Goal: Entertainment & Leisure: Consume media (video, audio)

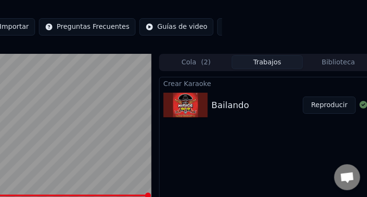
scroll to position [40, 0]
click at [95, 130] on video at bounding box center [7, 135] width 289 height 163
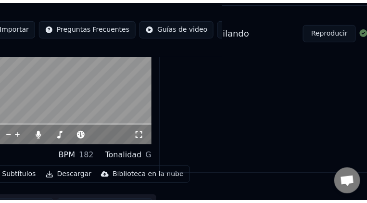
scroll to position [75, 145]
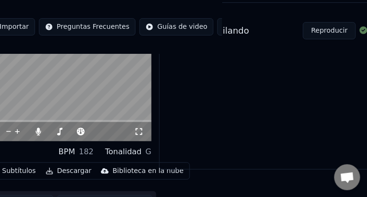
click at [141, 130] on icon at bounding box center [139, 132] width 7 height 7
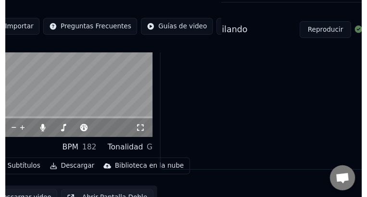
scroll to position [0, 145]
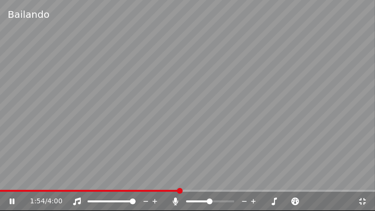
click at [177, 197] on icon at bounding box center [175, 202] width 5 height 8
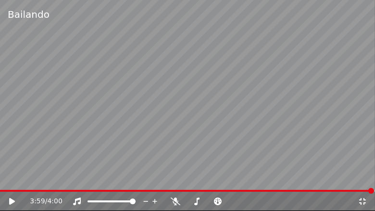
click at [366, 197] on icon at bounding box center [363, 201] width 7 height 7
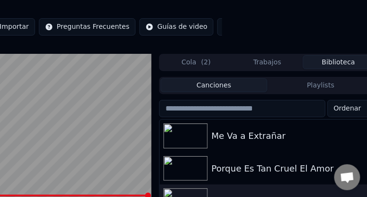
click at [337, 67] on button "Biblioteca" at bounding box center [338, 62] width 71 height 14
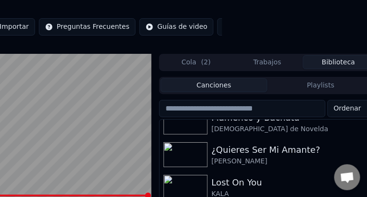
scroll to position [173, 0]
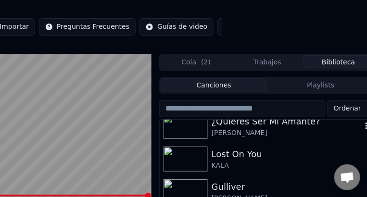
click at [189, 122] on img at bounding box center [186, 126] width 44 height 25
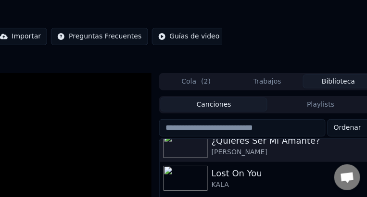
click at [189, 122] on div "Canciones Playlists Ordenar Amiga Mía [PERSON_NAME] y [PERSON_NAME] de Novelda …" at bounding box center [267, 191] width 217 height 191
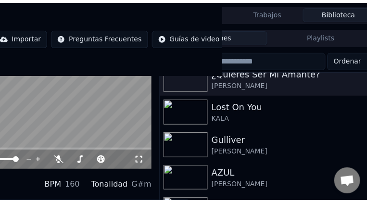
scroll to position [77, 145]
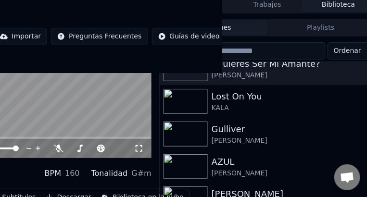
click at [140, 153] on icon at bounding box center [139, 149] width 10 height 8
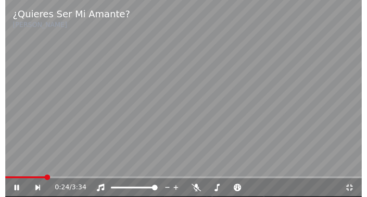
scroll to position [168, 0]
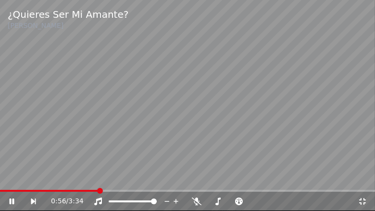
click at [159, 116] on video at bounding box center [187, 105] width 375 height 211
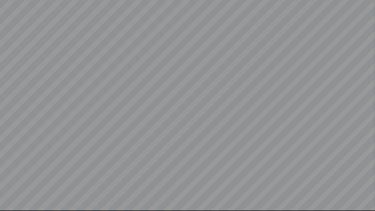
click at [291, 137] on video at bounding box center [187, 105] width 375 height 211
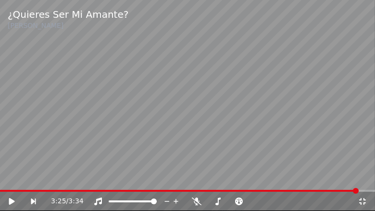
click at [291, 137] on video at bounding box center [187, 105] width 375 height 211
click at [364, 197] on icon at bounding box center [363, 201] width 7 height 7
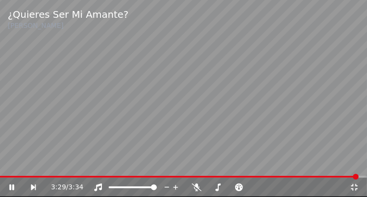
scroll to position [173, 0]
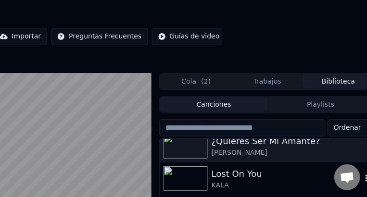
click at [202, 188] on img at bounding box center [186, 179] width 44 height 25
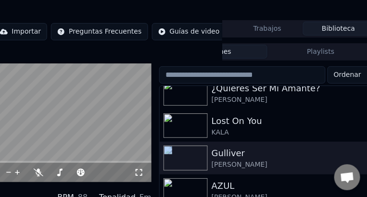
scroll to position [43, 145]
click at [138, 169] on icon at bounding box center [139, 173] width 10 height 8
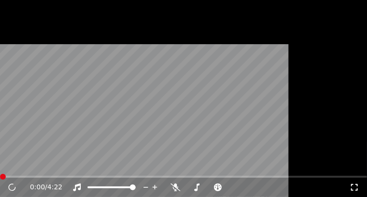
scroll to position [168, 0]
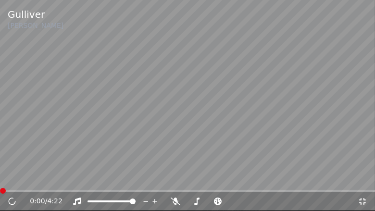
click at [74, 90] on video at bounding box center [187, 105] width 375 height 211
click at [362, 197] on icon at bounding box center [363, 202] width 10 height 8
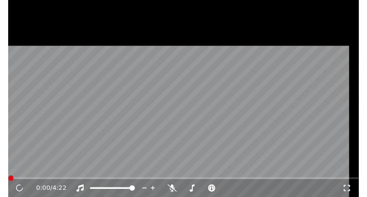
scroll to position [173, 0]
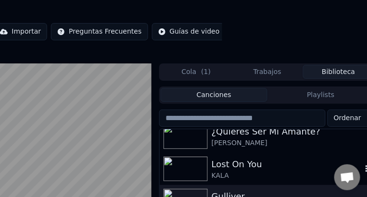
click at [196, 162] on img at bounding box center [186, 169] width 44 height 25
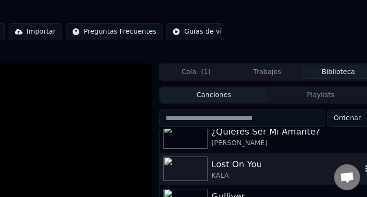
click at [196, 162] on img at bounding box center [186, 169] width 44 height 25
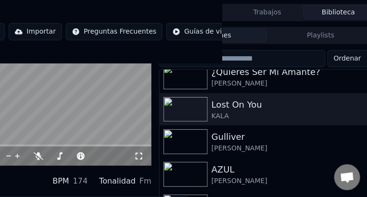
scroll to position [60, 145]
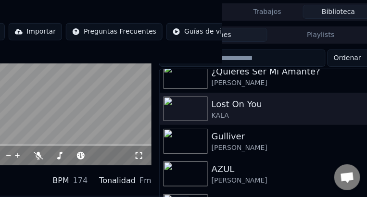
click at [139, 155] on icon at bounding box center [139, 156] width 10 height 8
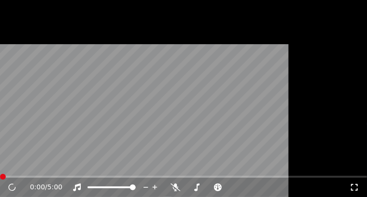
scroll to position [168, 0]
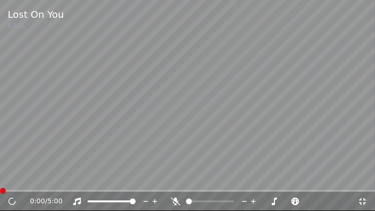
click at [179, 197] on icon at bounding box center [176, 202] width 10 height 8
click at [366, 197] on icon at bounding box center [363, 202] width 10 height 8
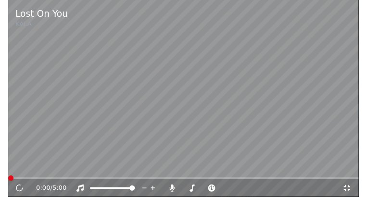
scroll to position [173, 0]
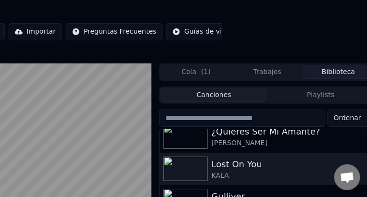
click at [115, 148] on video at bounding box center [7, 145] width 289 height 163
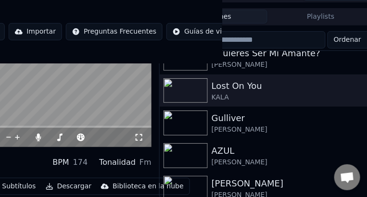
scroll to position [79, 145]
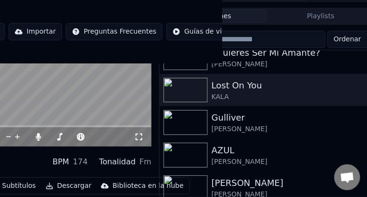
click at [140, 139] on icon at bounding box center [139, 137] width 10 height 8
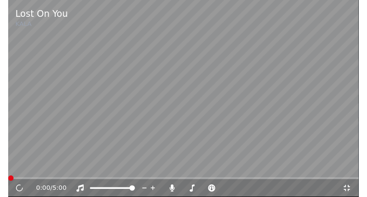
scroll to position [168, 0]
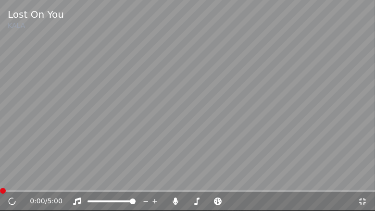
click at [361, 197] on icon at bounding box center [363, 201] width 7 height 7
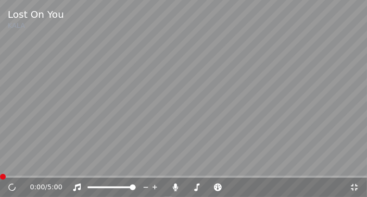
scroll to position [173, 0]
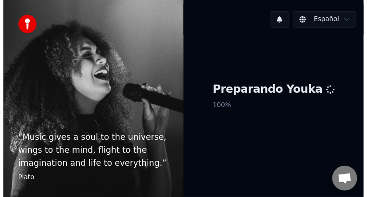
scroll to position [40, 0]
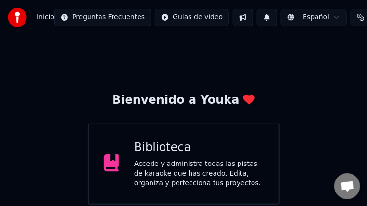
click at [163, 167] on div "Accede y administra todas las pistas de karaoke que has creado. Edita, organiza…" at bounding box center [198, 173] width 129 height 29
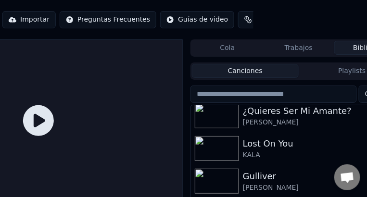
scroll to position [173, 0]
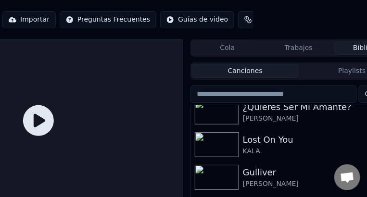
click at [228, 139] on img at bounding box center [217, 144] width 44 height 25
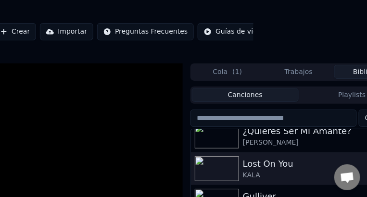
click at [228, 139] on img at bounding box center [217, 136] width 44 height 25
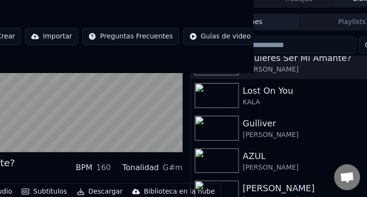
scroll to position [84, 114]
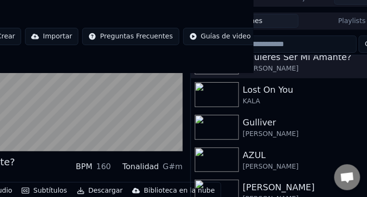
click at [154, 137] on video at bounding box center [38, 70] width 289 height 163
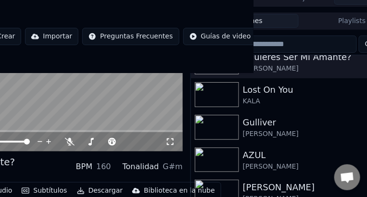
click at [171, 146] on icon at bounding box center [171, 142] width 10 height 8
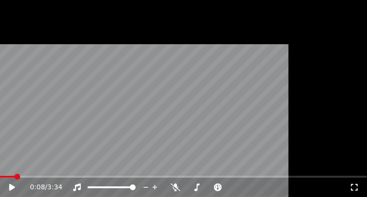
scroll to position [168, 0]
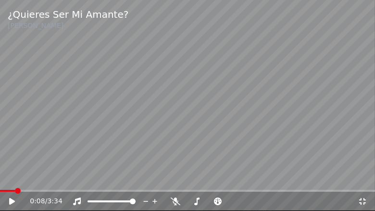
click at [228, 144] on video at bounding box center [187, 105] width 375 height 211
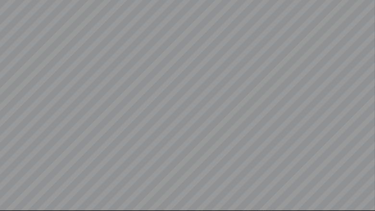
click at [163, 134] on video at bounding box center [187, 105] width 375 height 211
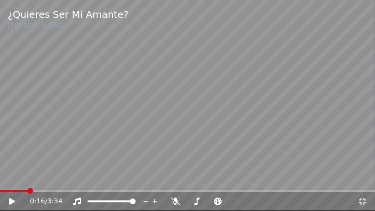
click at [363, 203] on icon at bounding box center [363, 202] width 10 height 8
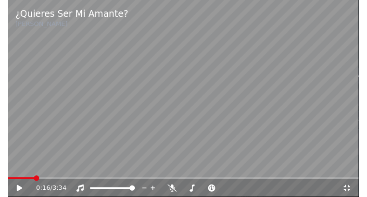
scroll to position [173, 0]
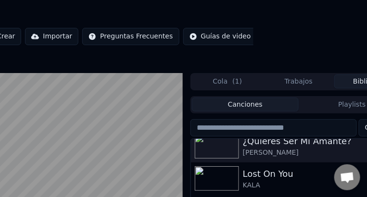
click at [228, 183] on img at bounding box center [217, 179] width 44 height 25
click at [228, 183] on div "Lost On You KALA" at bounding box center [299, 179] width 216 height 33
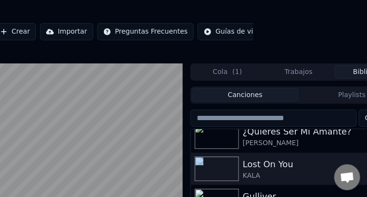
click at [141, 150] on video at bounding box center [38, 145] width 289 height 163
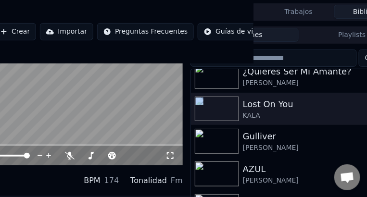
scroll to position [64, 114]
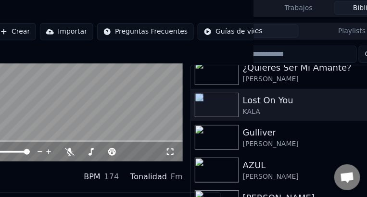
click at [174, 150] on icon at bounding box center [171, 152] width 10 height 8
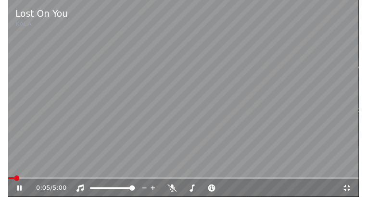
scroll to position [168, 0]
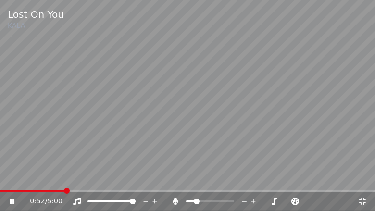
click at [194, 203] on span at bounding box center [210, 202] width 48 height 2
click at [204, 203] on div at bounding box center [218, 202] width 77 height 10
click at [205, 202] on span at bounding box center [210, 202] width 48 height 2
click at [226, 200] on div at bounding box center [240, 202] width 77 height 10
click at [227, 202] on span at bounding box center [217, 202] width 20 height 2
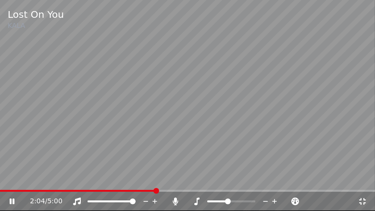
click at [230, 201] on span at bounding box center [228, 202] width 6 height 6
click at [231, 202] on span at bounding box center [231, 202] width 48 height 2
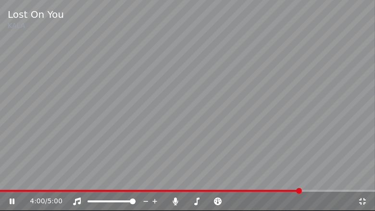
click at [363, 202] on icon at bounding box center [363, 202] width 10 height 8
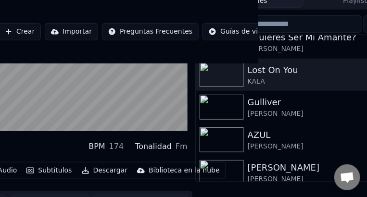
scroll to position [100, 109]
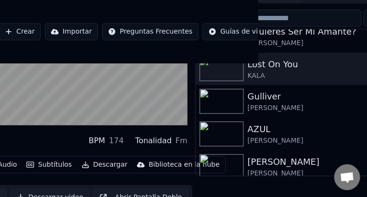
click at [224, 134] on img at bounding box center [222, 134] width 44 height 25
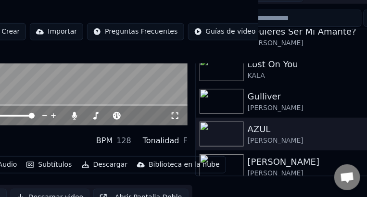
click at [176, 118] on icon at bounding box center [175, 116] width 10 height 8
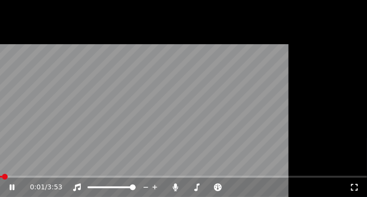
scroll to position [168, 0]
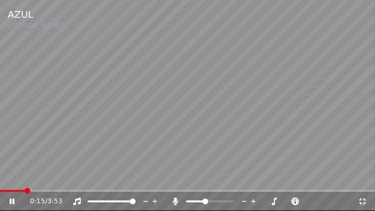
click at [177, 203] on icon at bounding box center [176, 202] width 10 height 8
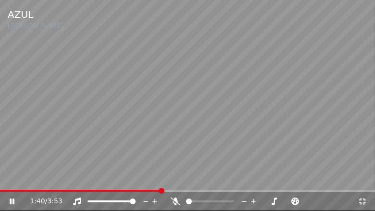
click at [197, 201] on span at bounding box center [210, 202] width 48 height 2
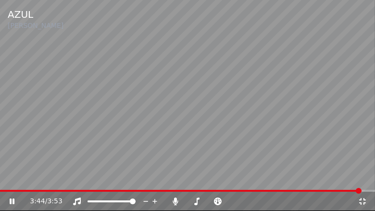
click at [364, 201] on icon at bounding box center [363, 202] width 10 height 8
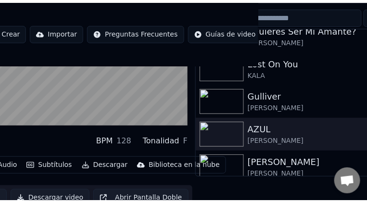
scroll to position [104, 109]
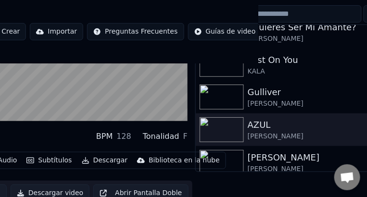
click at [270, 94] on div "Gulliver" at bounding box center [323, 92] width 150 height 13
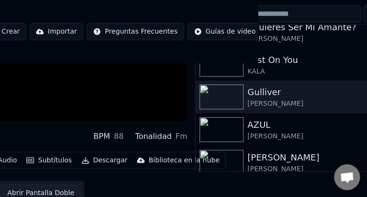
click at [270, 94] on div "Gulliver" at bounding box center [323, 92] width 150 height 13
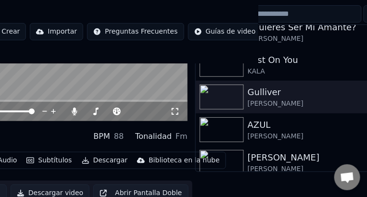
click at [174, 113] on icon at bounding box center [175, 112] width 10 height 8
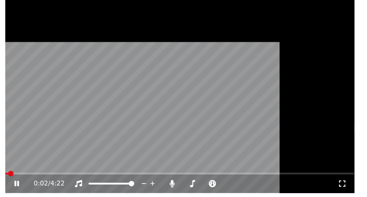
scroll to position [168, 0]
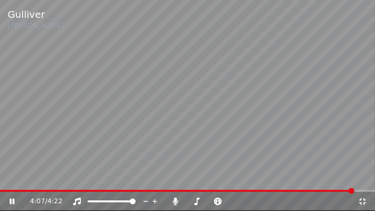
click at [364, 202] on icon at bounding box center [363, 202] width 10 height 8
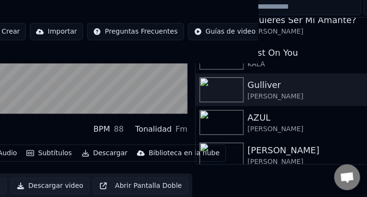
scroll to position [113, 109]
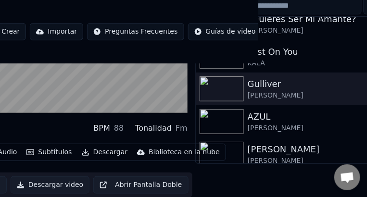
click at [268, 154] on div "[PERSON_NAME]" at bounding box center [328, 149] width 160 height 13
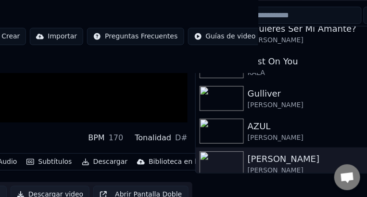
scroll to position [122, 109]
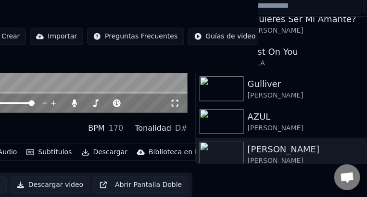
click at [175, 102] on icon at bounding box center [175, 104] width 10 height 8
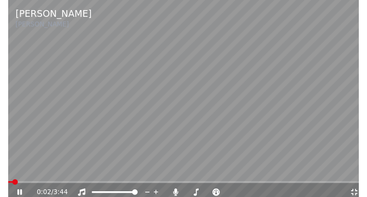
scroll to position [168, 0]
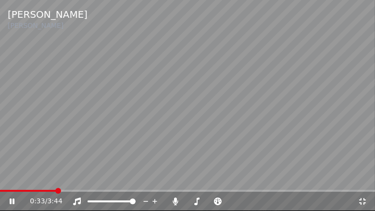
click at [365, 201] on icon at bounding box center [363, 202] width 10 height 8
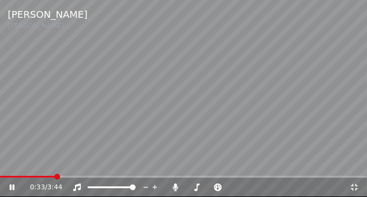
scroll to position [173, 0]
